Goal: Obtain resource: Download file/media

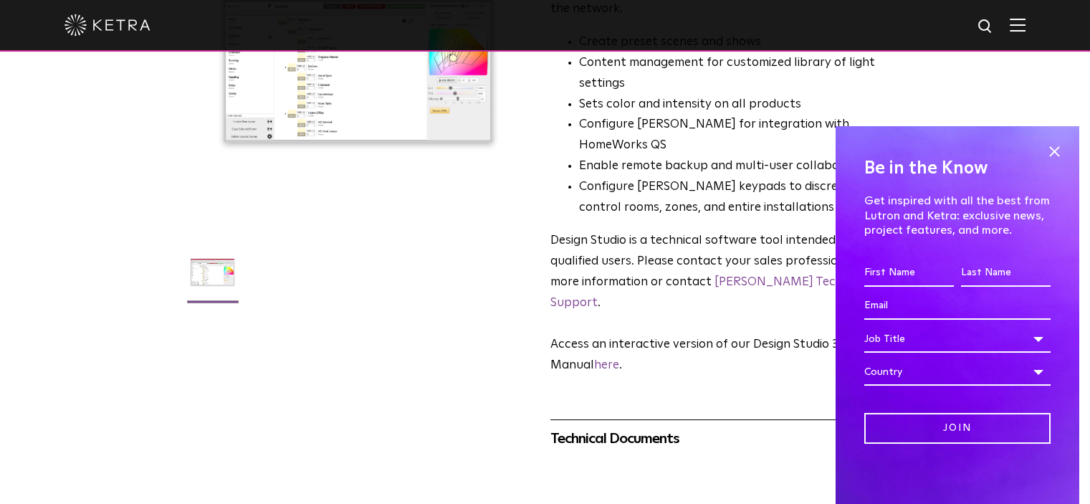
scroll to position [287, 0]
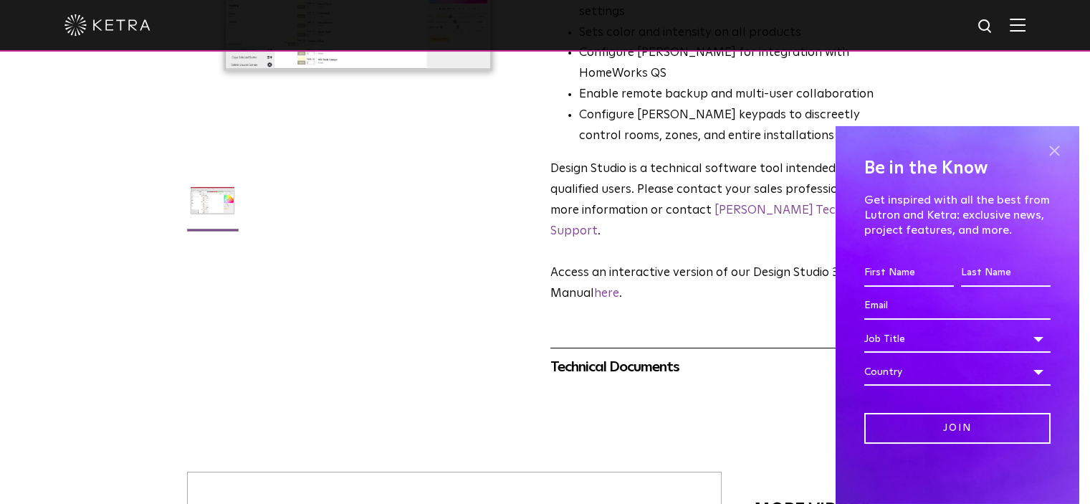
click at [1043, 151] on span at bounding box center [1053, 150] width 21 height 21
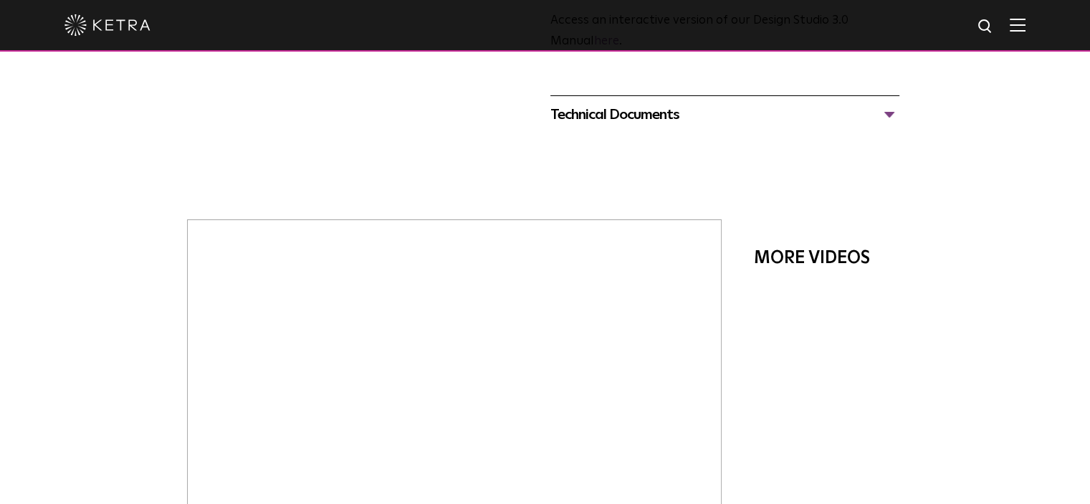
scroll to position [347, 0]
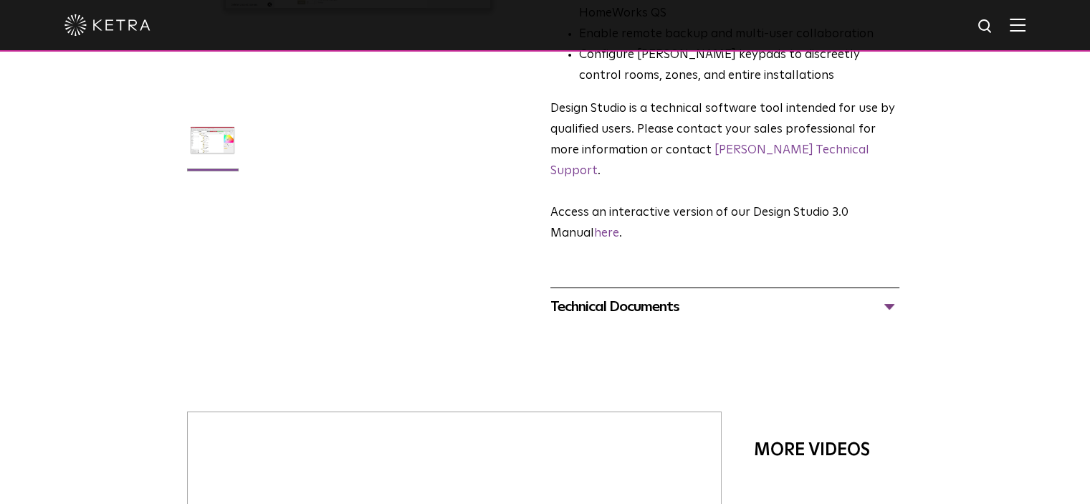
click at [897, 295] on div "Technical Documents" at bounding box center [724, 306] width 349 height 23
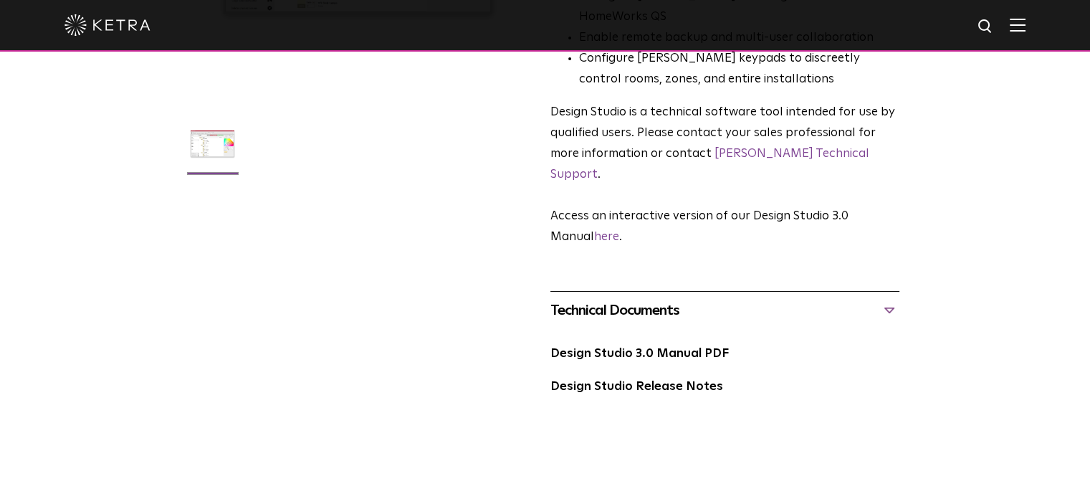
scroll to position [358, 0]
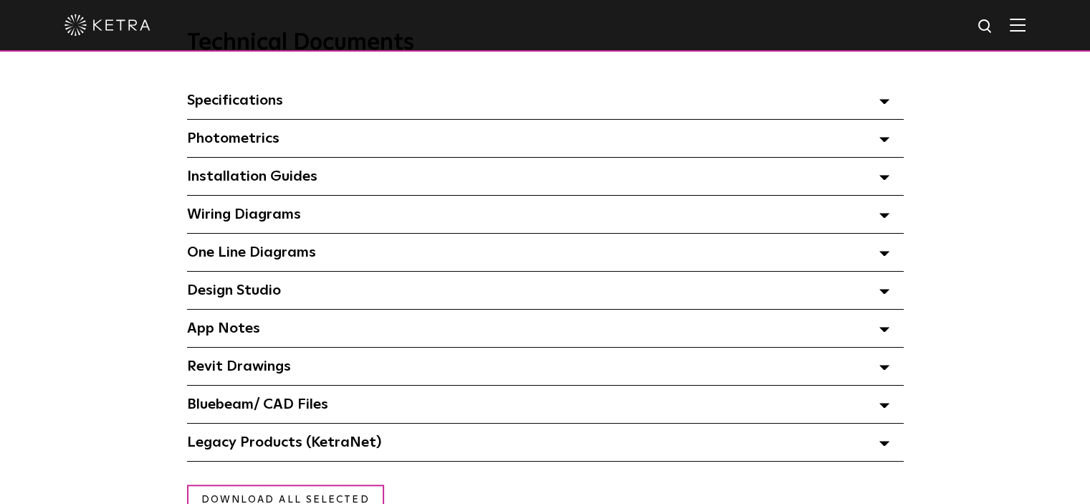
scroll to position [1074, 0]
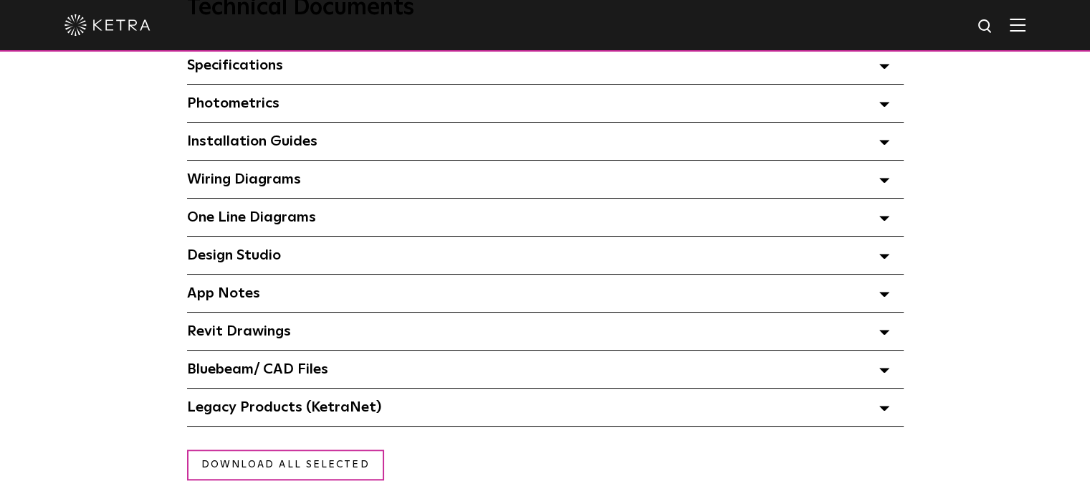
click at [890, 261] on div "Design Studio Select checkboxes to use the bulk download option below" at bounding box center [545, 254] width 716 height 37
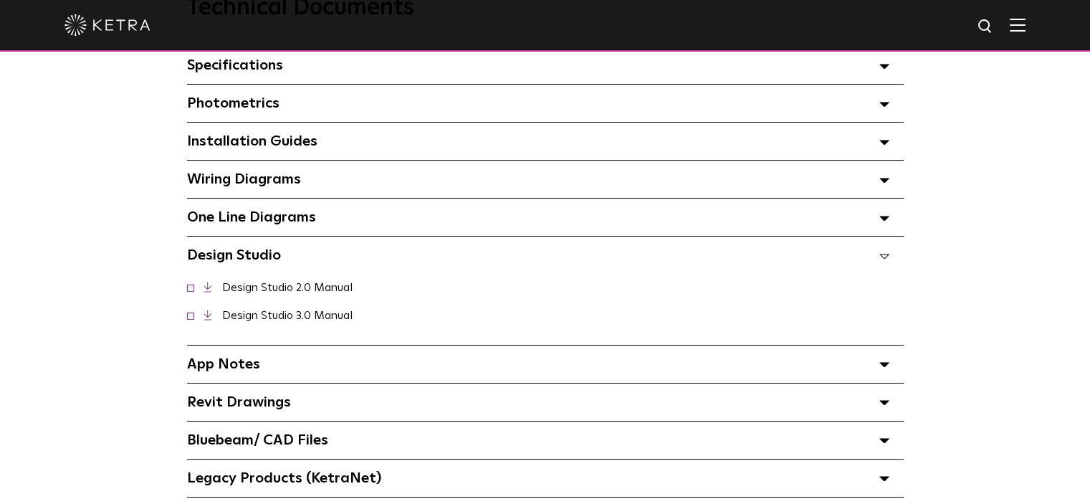
click at [885, 150] on span at bounding box center [884, 141] width 10 height 19
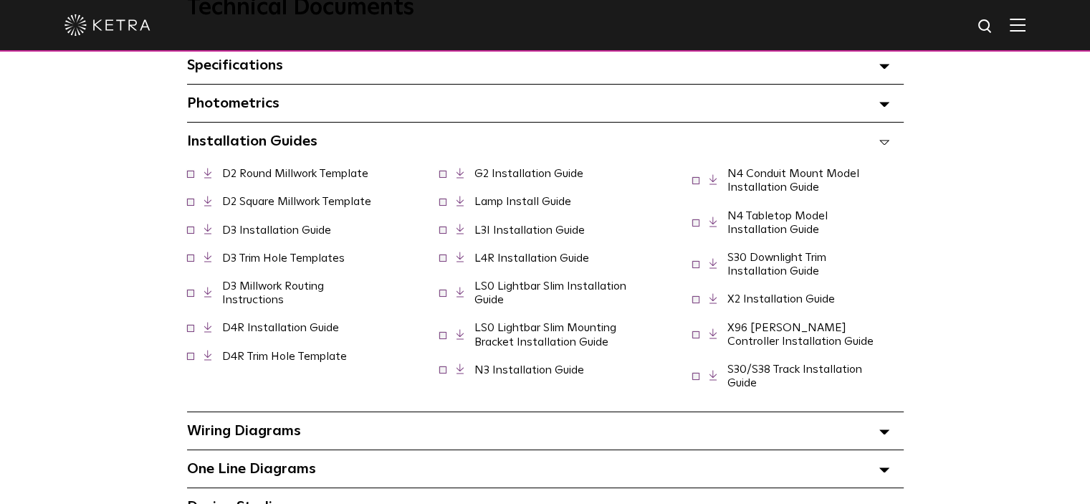
click at [890, 145] on div "Installation Guides Select checkboxes to use the bulk download option below" at bounding box center [545, 140] width 716 height 37
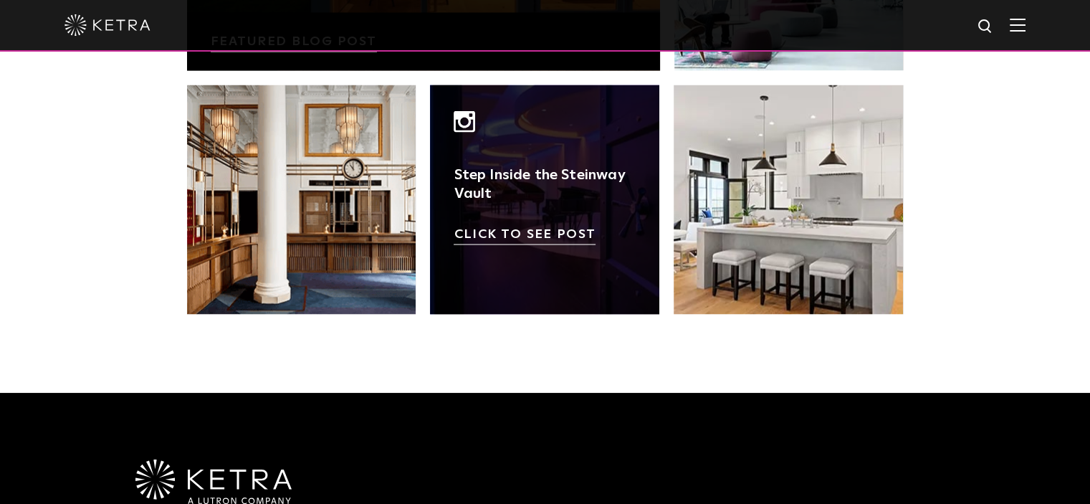
scroll to position [3011, 0]
